Goal: Use online tool/utility: Utilize a website feature to perform a specific function

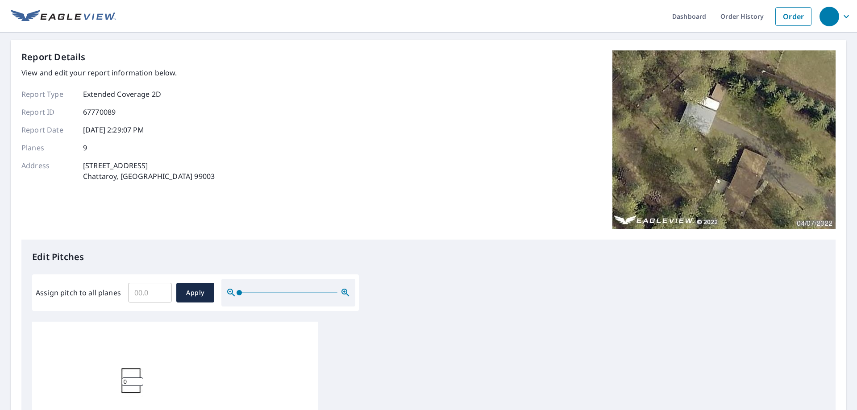
scroll to position [9, 0]
click at [156, 287] on input "Assign pitch to all planes" at bounding box center [150, 292] width 44 height 25
click at [163, 287] on input "0.1" at bounding box center [150, 292] width 44 height 25
click at [163, 287] on input "0.2" at bounding box center [150, 292] width 44 height 25
click at [163, 287] on input "0.3" at bounding box center [150, 292] width 44 height 25
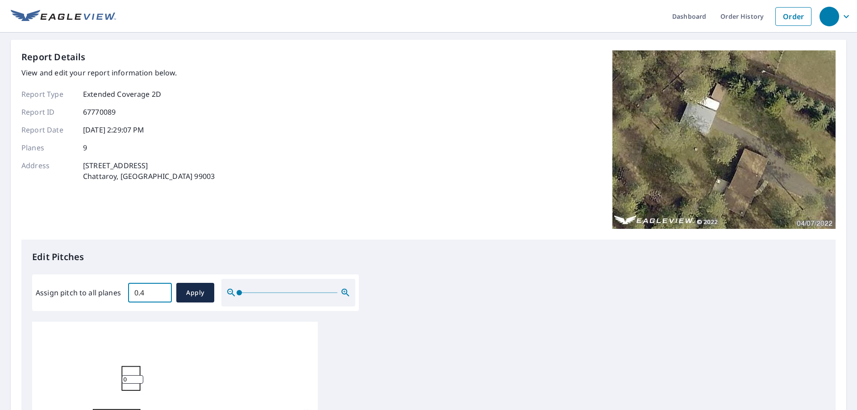
click at [163, 287] on input "0.4" at bounding box center [150, 292] width 44 height 25
click at [163, 287] on input "0.5" at bounding box center [150, 292] width 44 height 25
type input "0"
type input "6"
click at [199, 289] on span "Apply" at bounding box center [195, 292] width 24 height 11
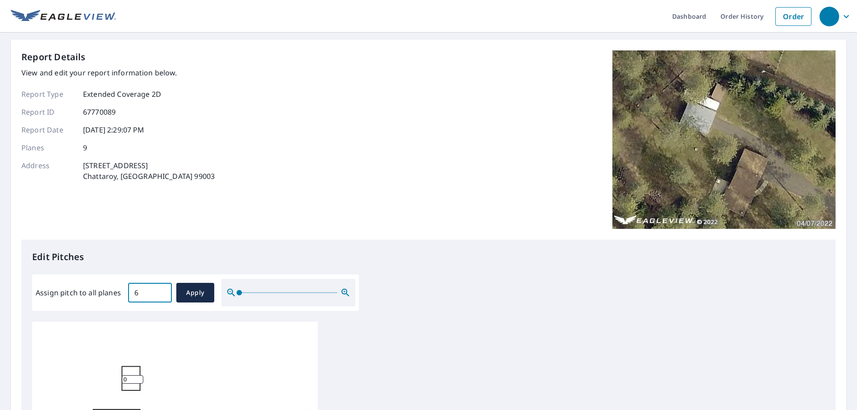
type input "6"
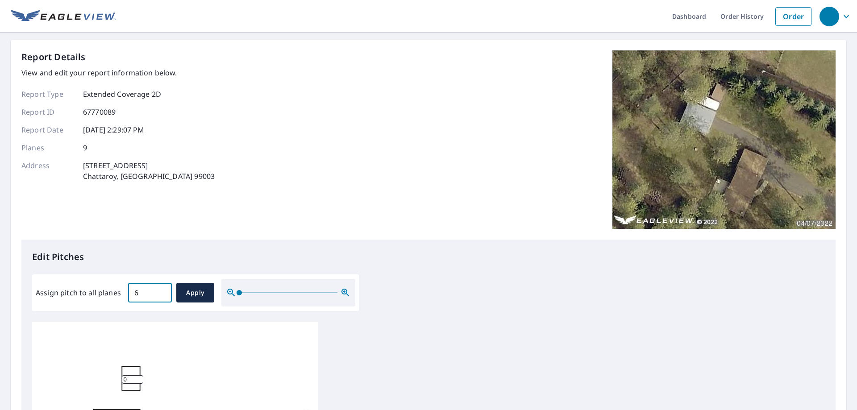
type input "6"
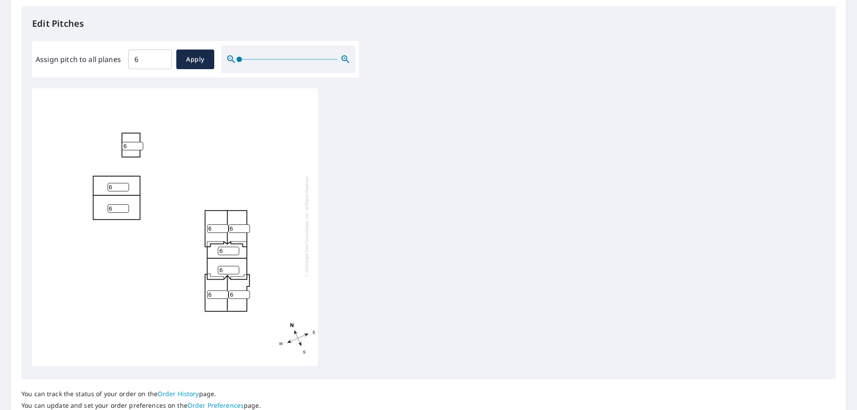
scroll to position [296, 0]
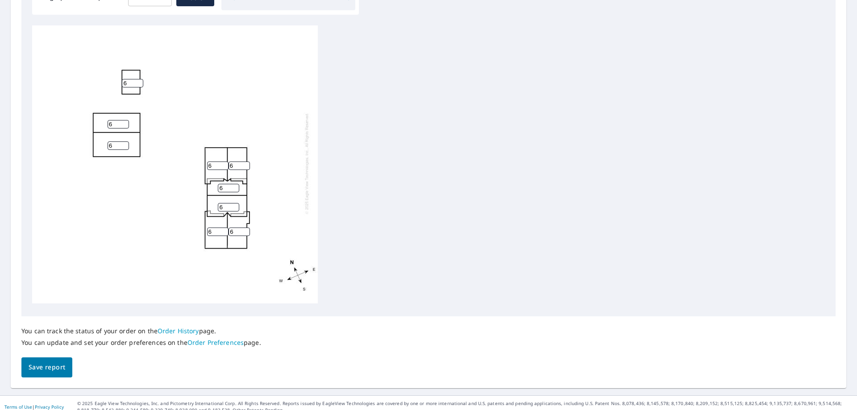
click at [72, 357] on button "Save report" at bounding box center [46, 367] width 51 height 20
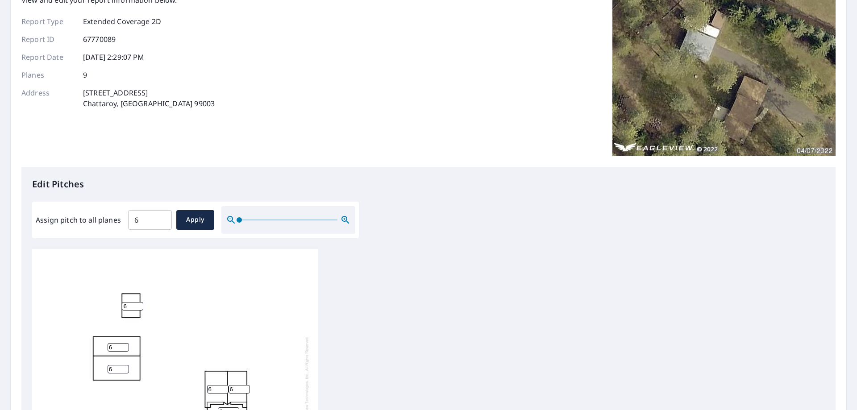
scroll to position [0, 0]
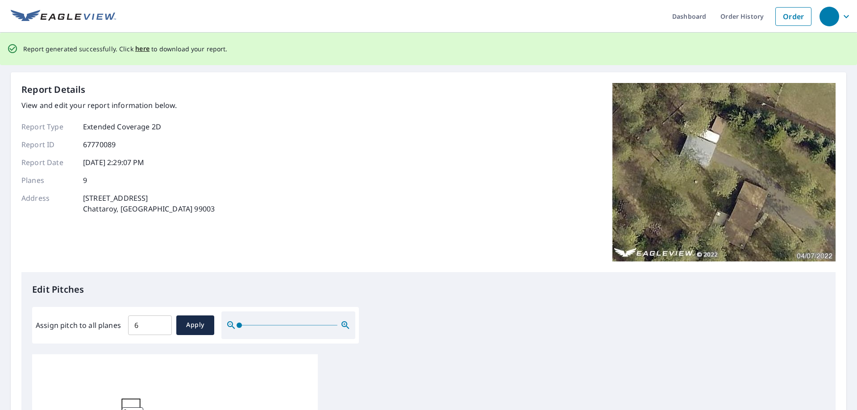
click at [135, 55] on div "Report generated successfully. Click here to download your report." at bounding box center [125, 49] width 204 height 18
click at [139, 47] on span "here" at bounding box center [142, 48] width 15 height 11
